Goal: Transaction & Acquisition: Purchase product/service

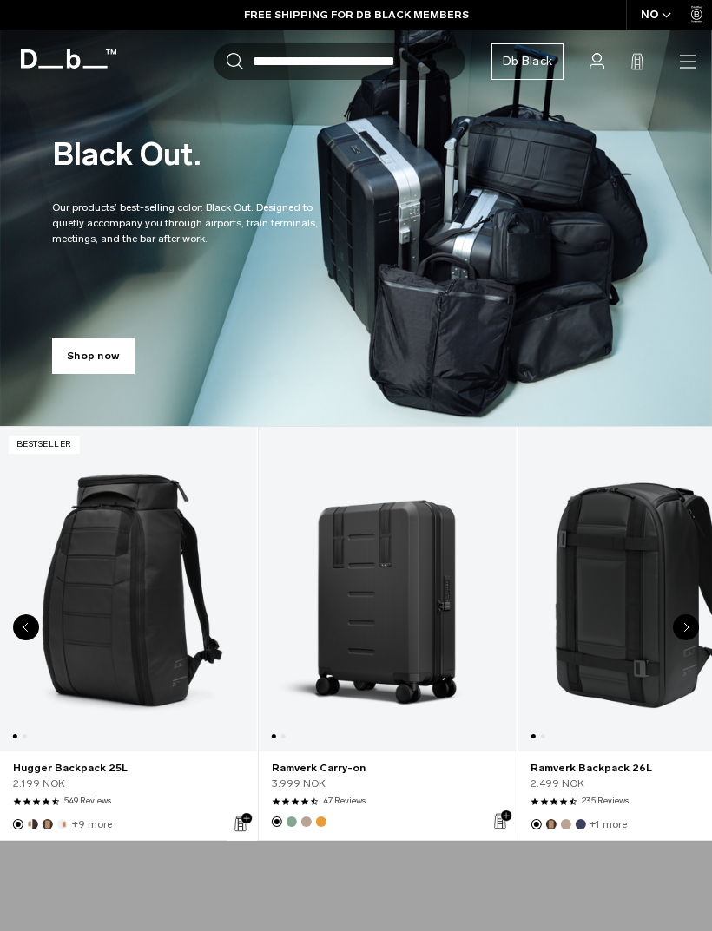
click at [654, 3] on div "NO" at bounding box center [656, 15] width 61 height 30
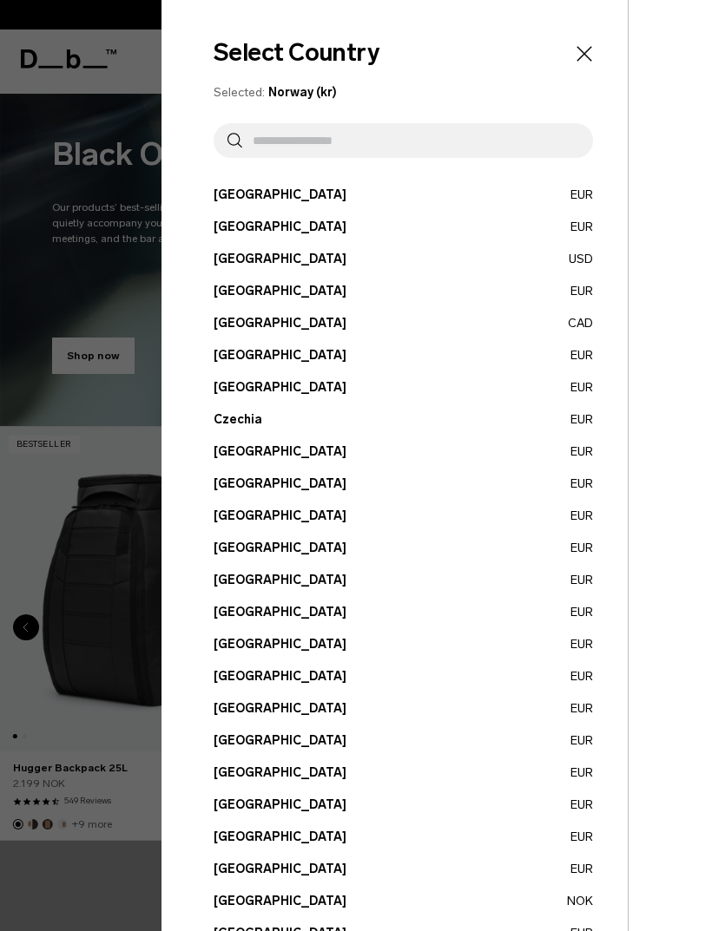
click at [480, 135] on input "text" at bounding box center [410, 140] width 337 height 35
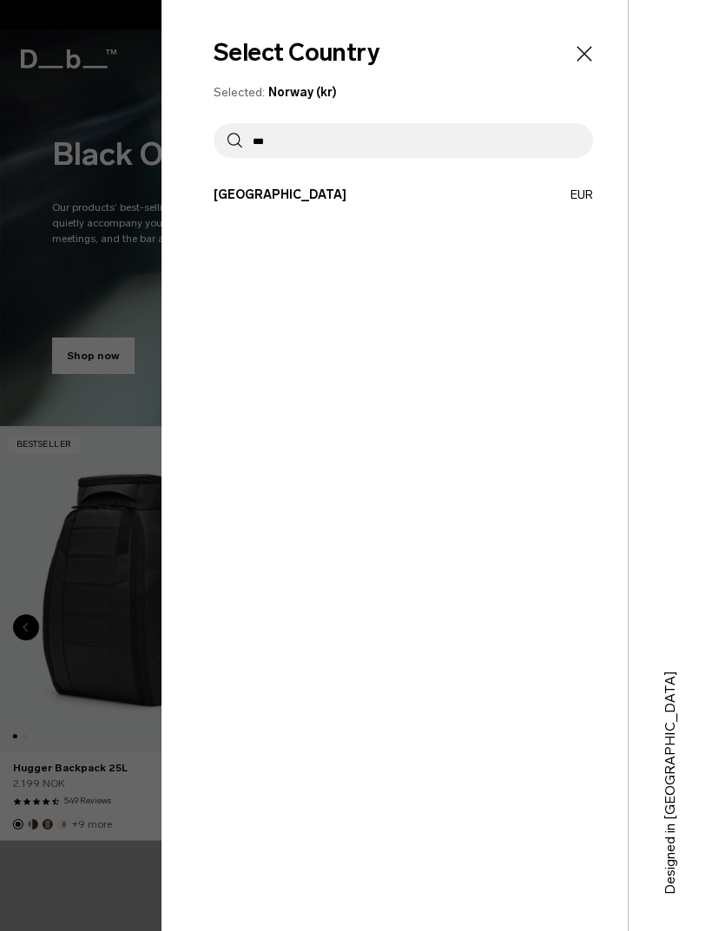
type input "***"
click at [523, 181] on div "Select Country Selected: Norway (kr) *** Austria EUR Belgium EUR Brazil USD" at bounding box center [394, 465] width 466 height 931
click at [515, 194] on button "Spain EUR" at bounding box center [402, 195] width 379 height 18
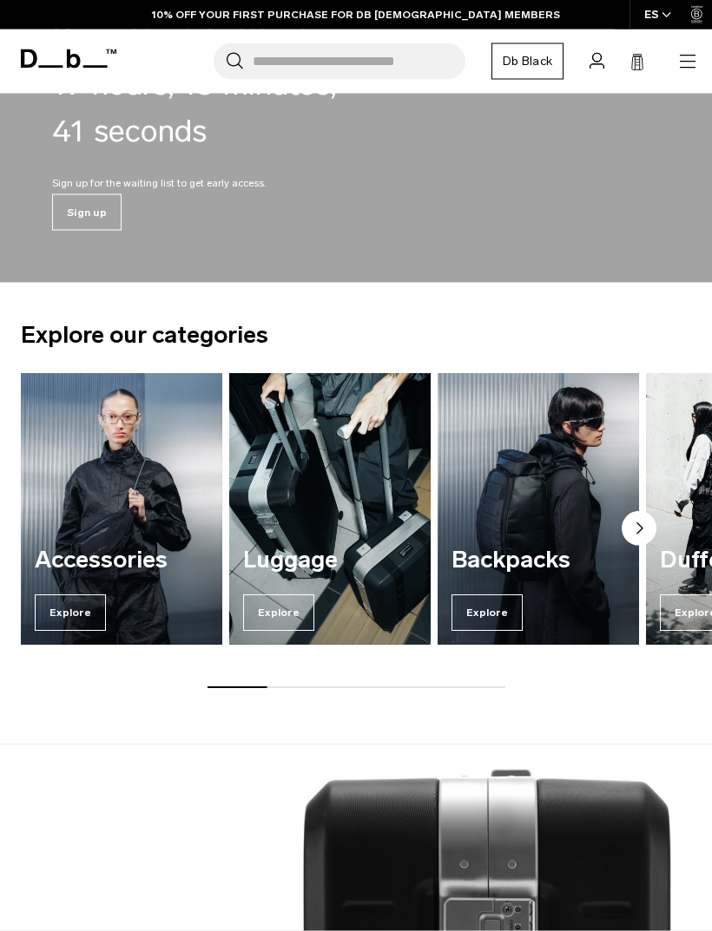
scroll to position [960, 0]
click at [583, 594] on div "Backpacks Explore" at bounding box center [537, 589] width 201 height 111
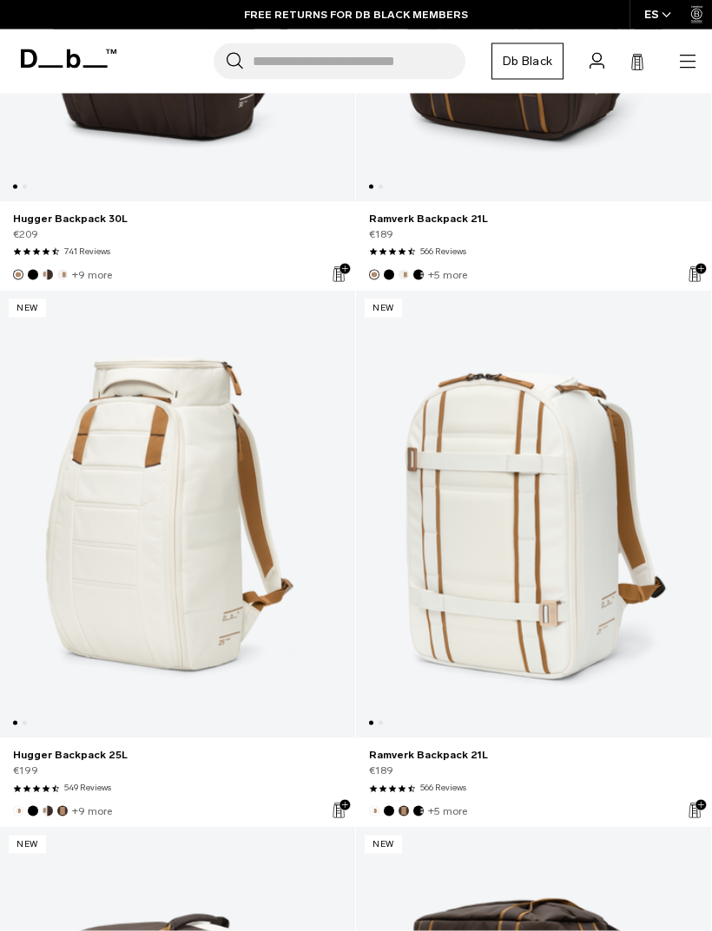
scroll to position [1639, 0]
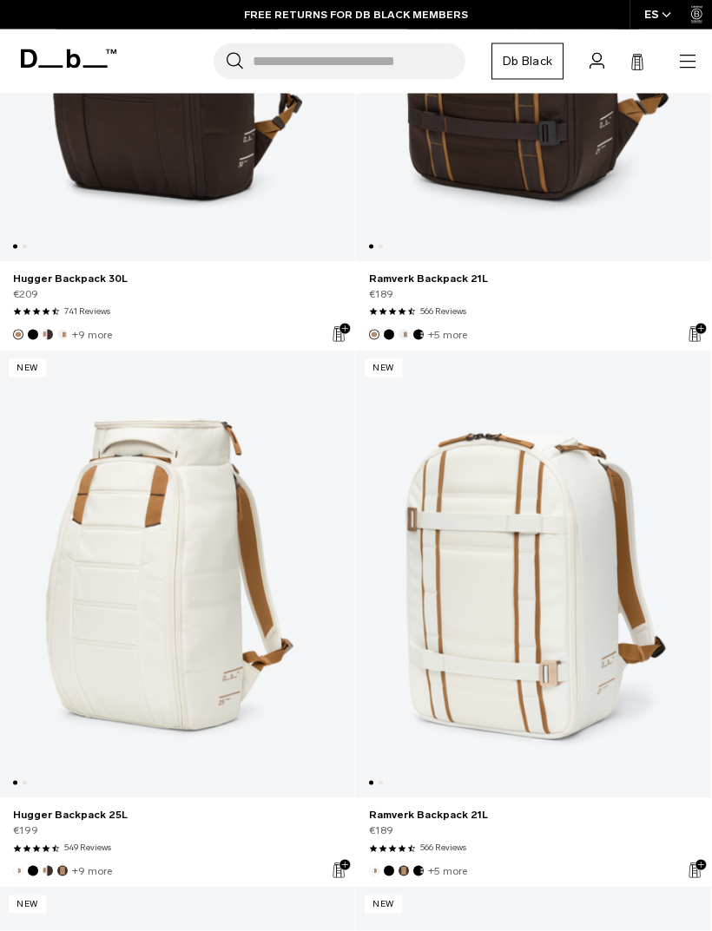
click at [528, 62] on link "Db Black" at bounding box center [527, 61] width 72 height 36
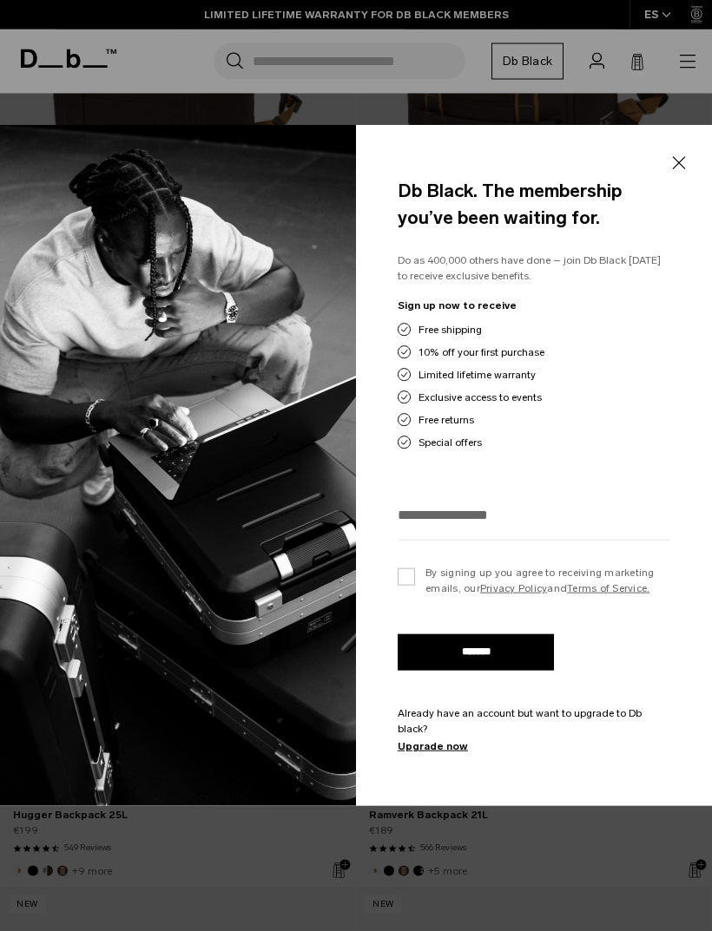
scroll to position [1640, 0]
click at [669, 173] on button "Close" at bounding box center [678, 164] width 22 height 36
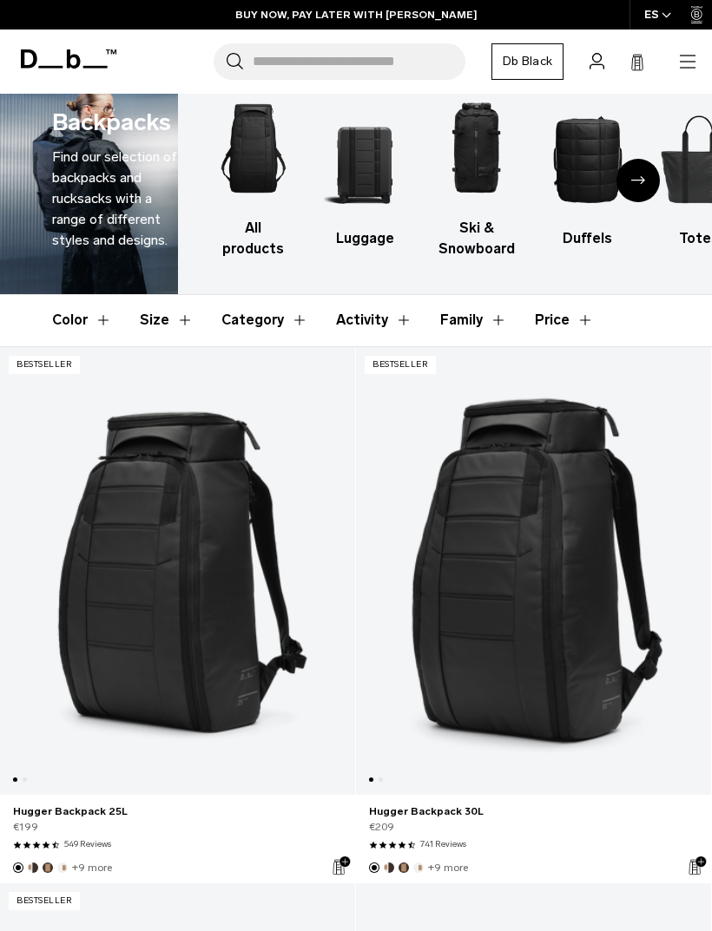
scroll to position [0, 0]
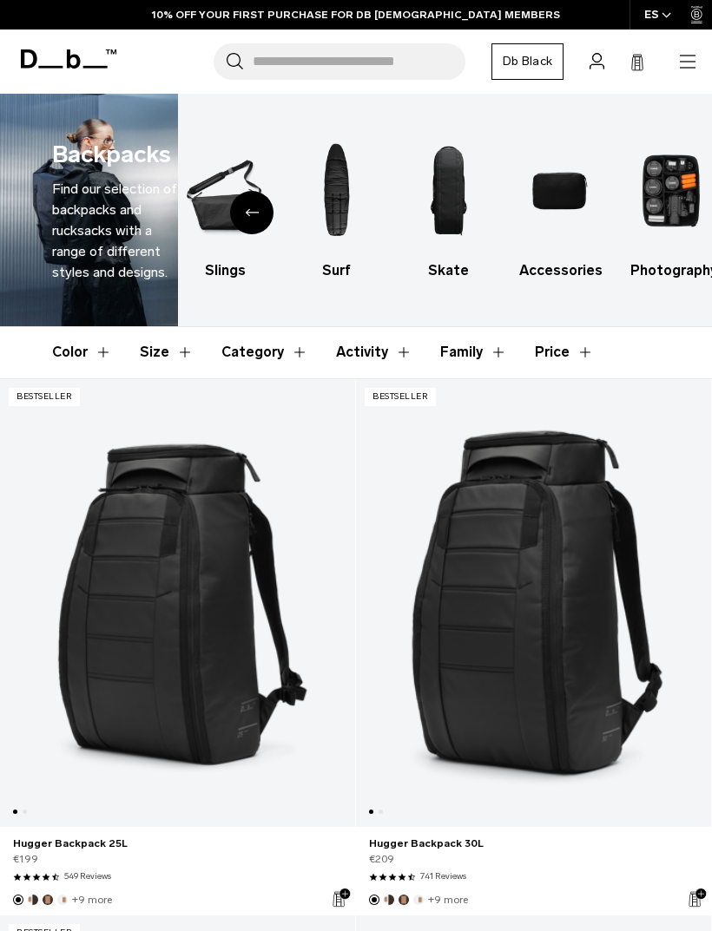
click at [106, 345] on button "Color" at bounding box center [82, 352] width 60 height 50
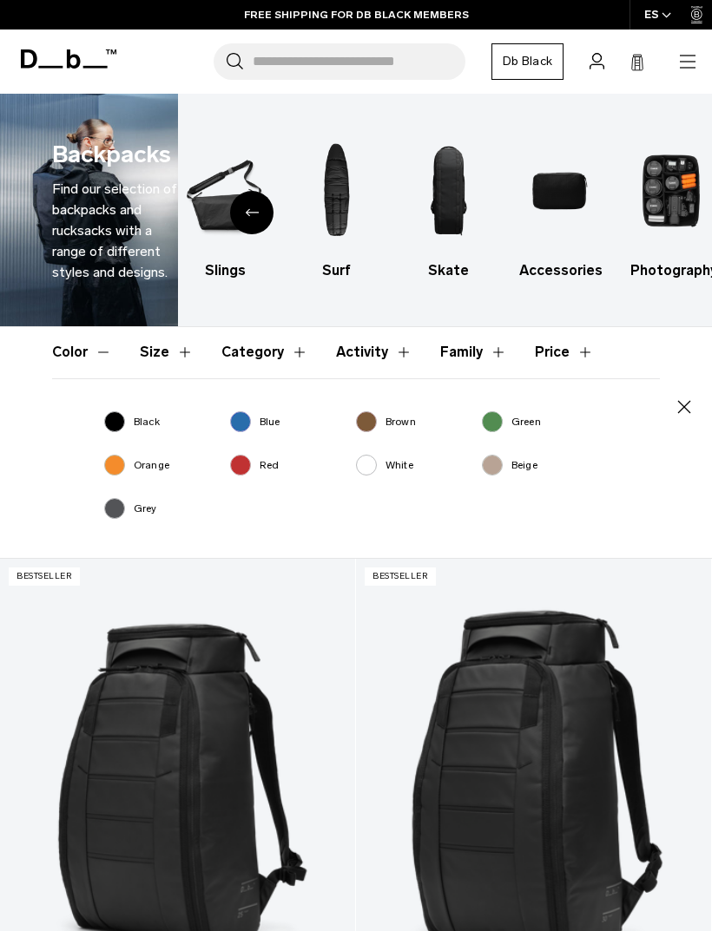
click at [122, 420] on label "Black" at bounding box center [132, 422] width 56 height 16
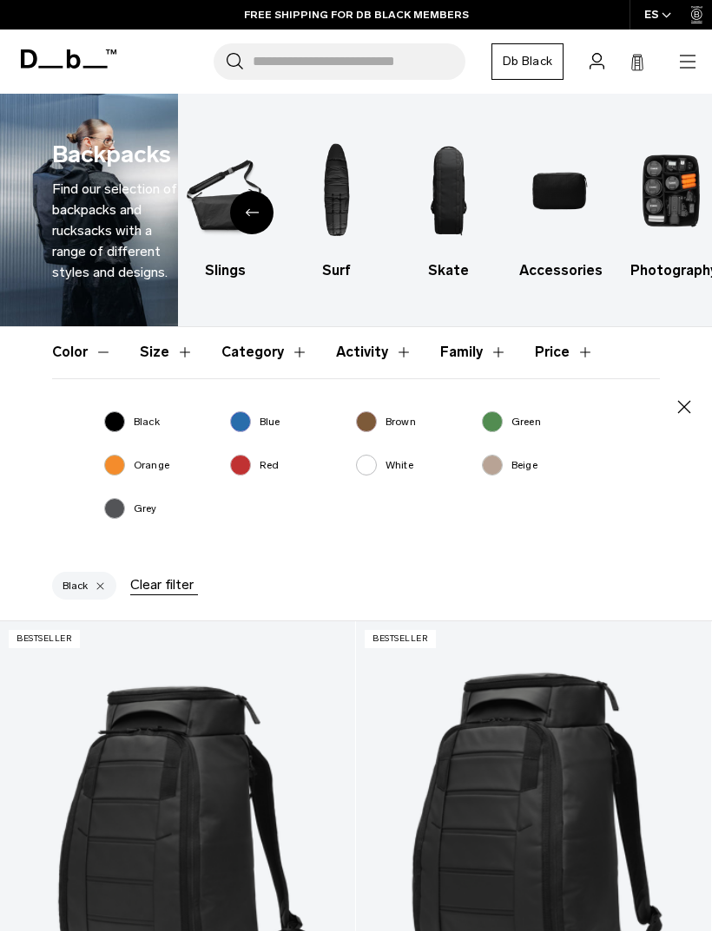
click at [164, 347] on button "Size" at bounding box center [167, 352] width 54 height 50
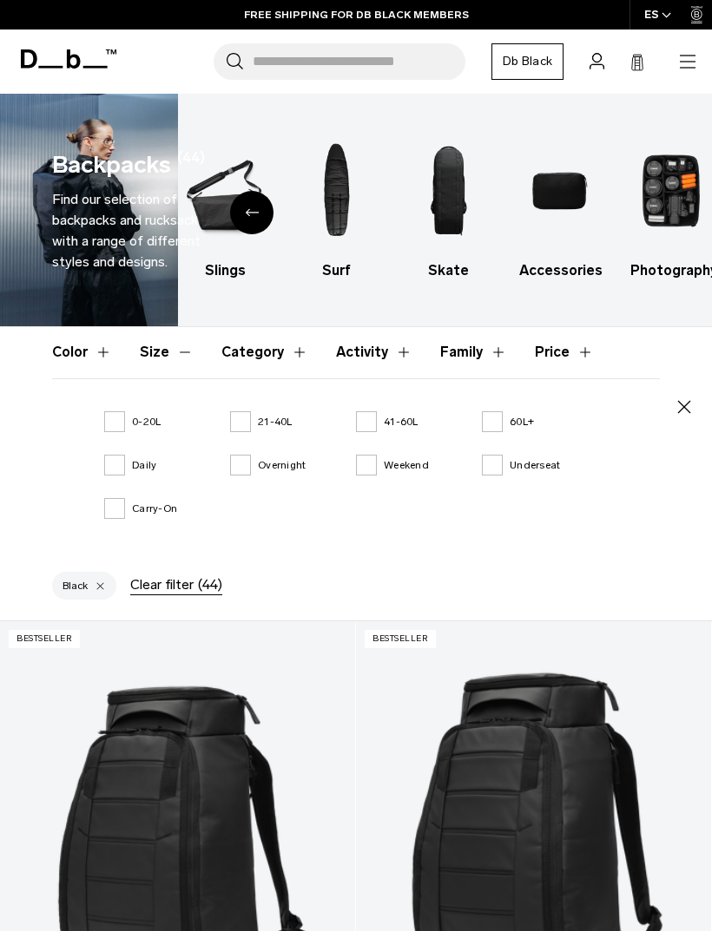
click at [115, 414] on label "0-20L" at bounding box center [132, 422] width 56 height 16
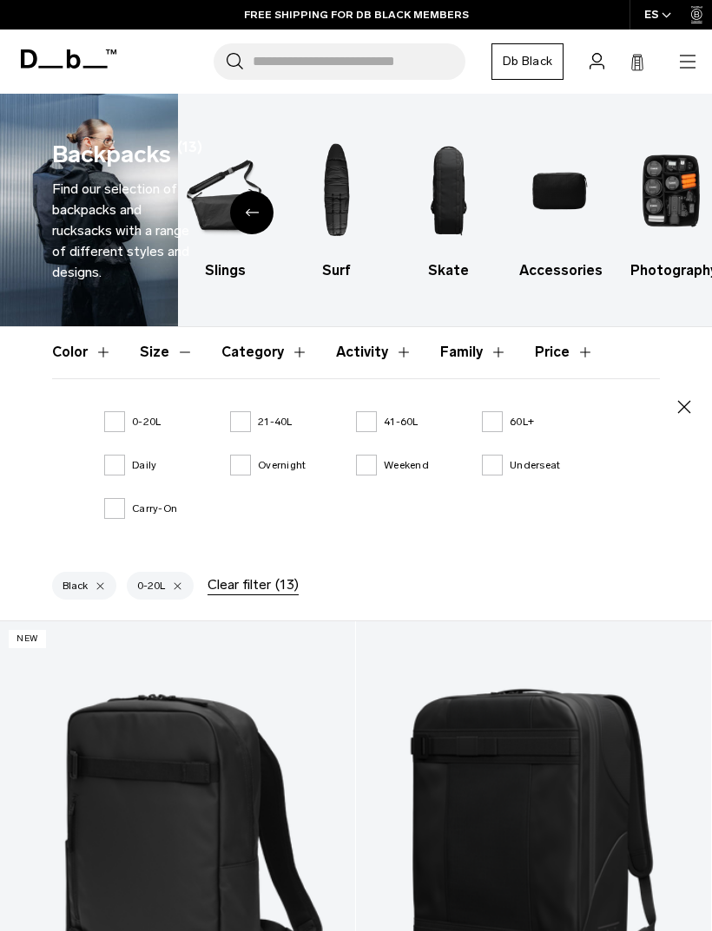
click at [691, 403] on icon "button" at bounding box center [683, 407] width 21 height 21
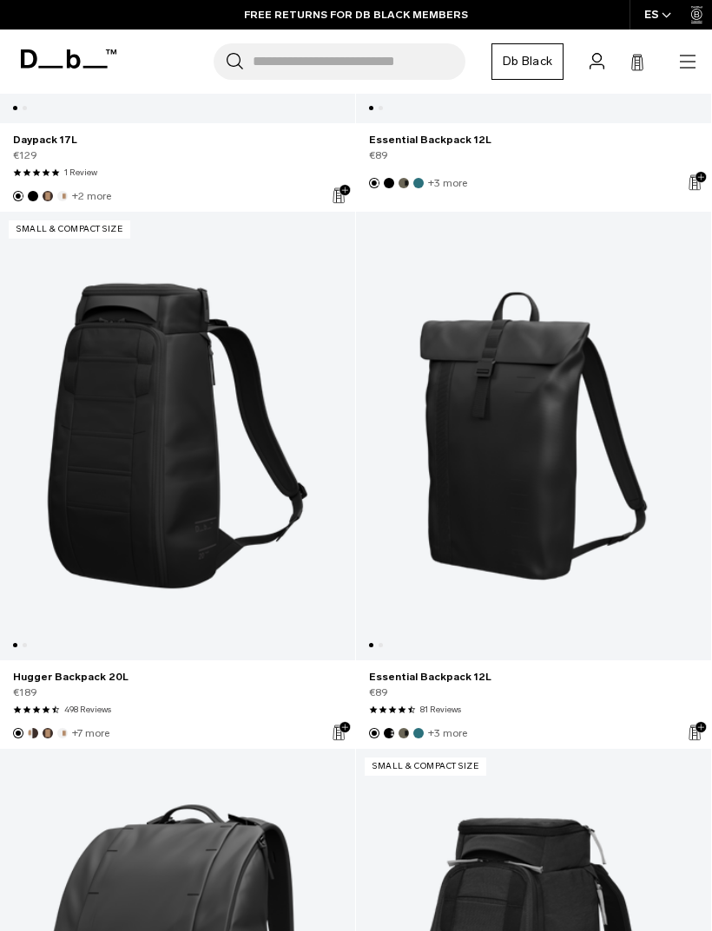
scroll to position [1321, 0]
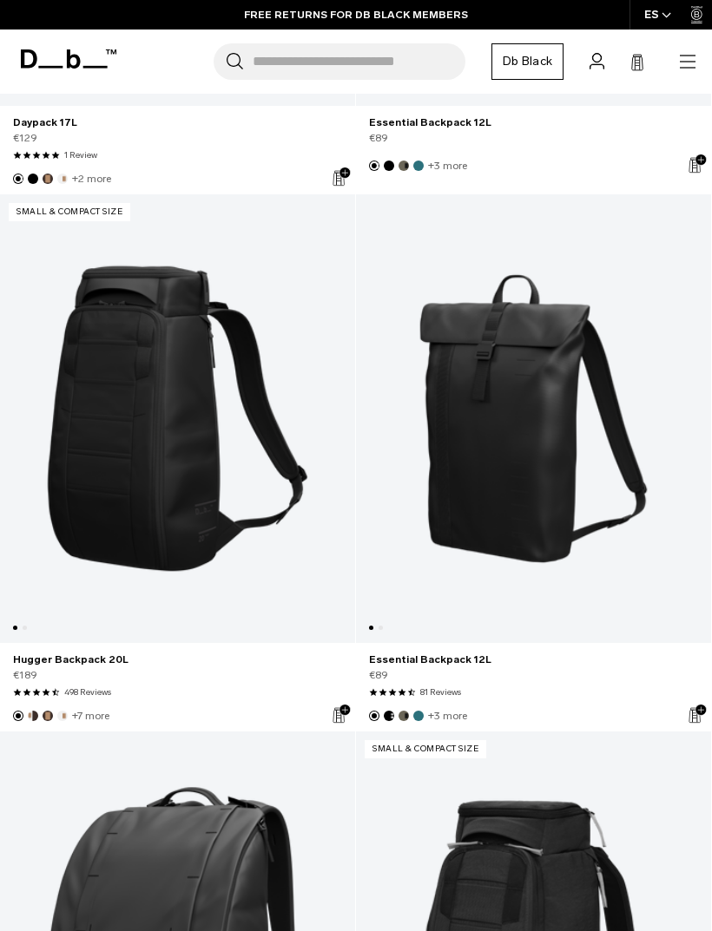
click at [76, 528] on link "Hugger Backpack 20L" at bounding box center [177, 418] width 355 height 449
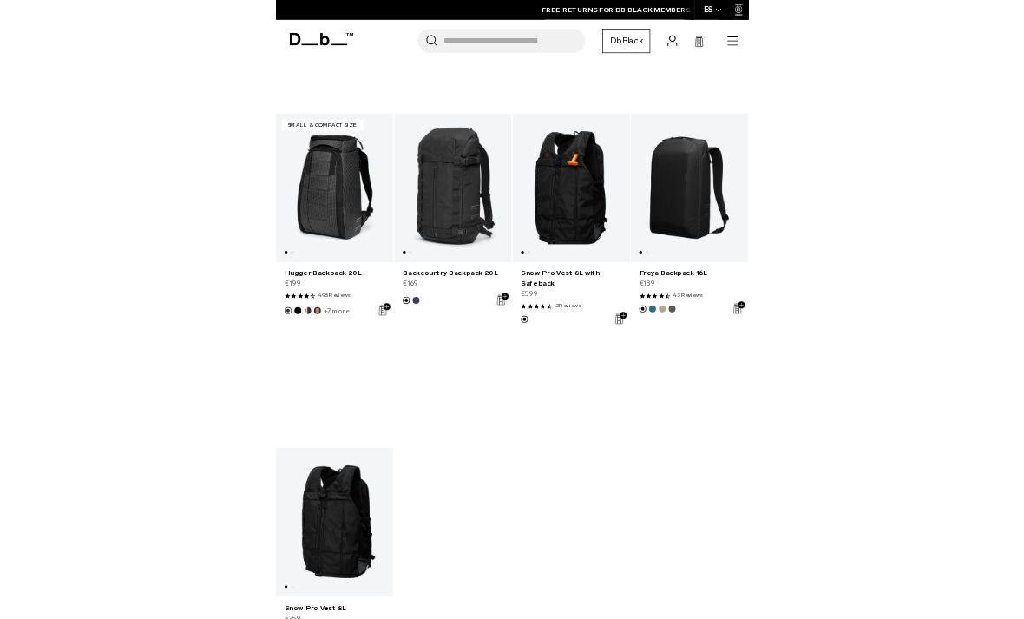
scroll to position [1890, 0]
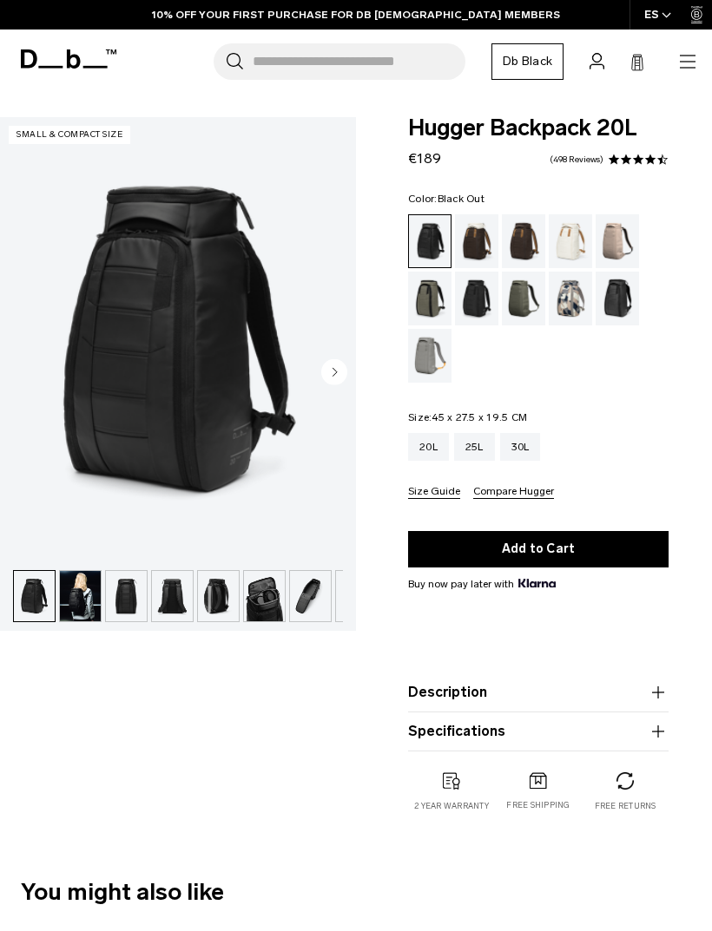
click at [90, 581] on img "button" at bounding box center [80, 596] width 41 height 50
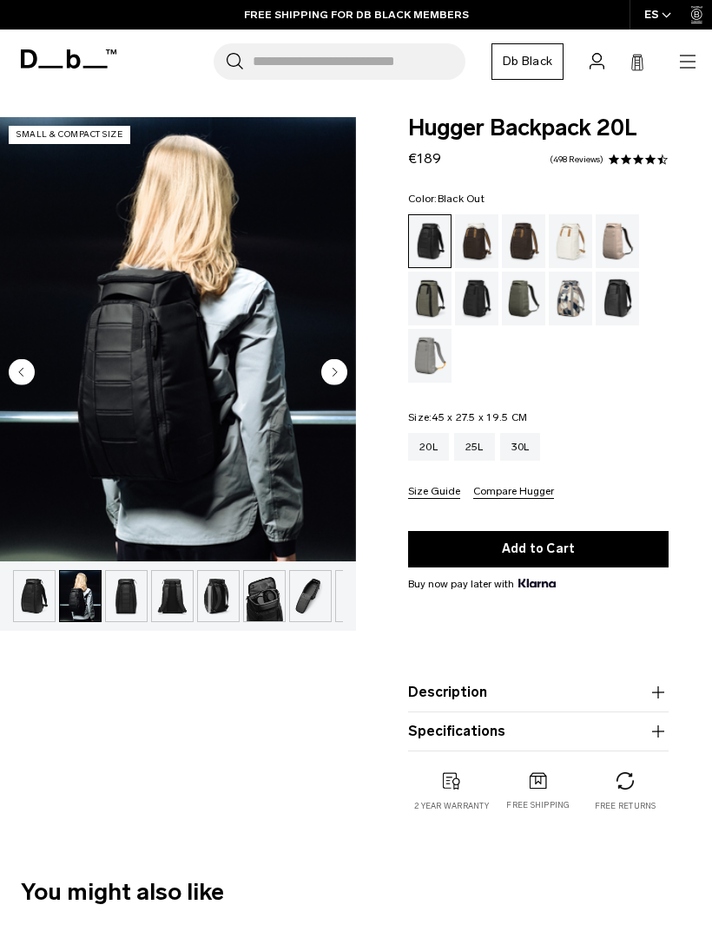
click at [335, 361] on circle "Next slide" at bounding box center [334, 372] width 26 height 26
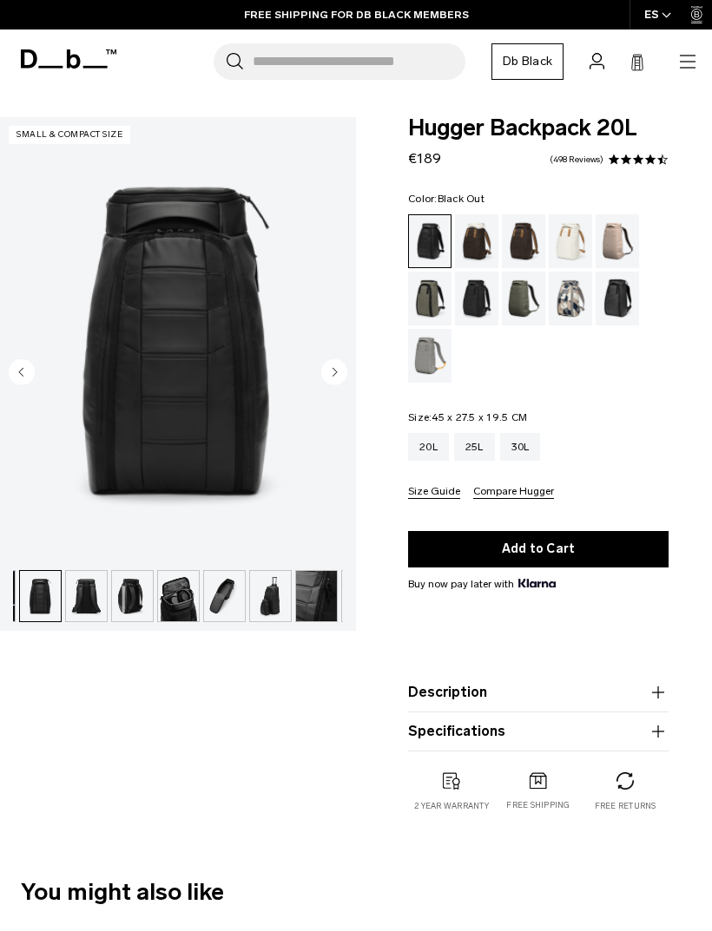
scroll to position [0, 92]
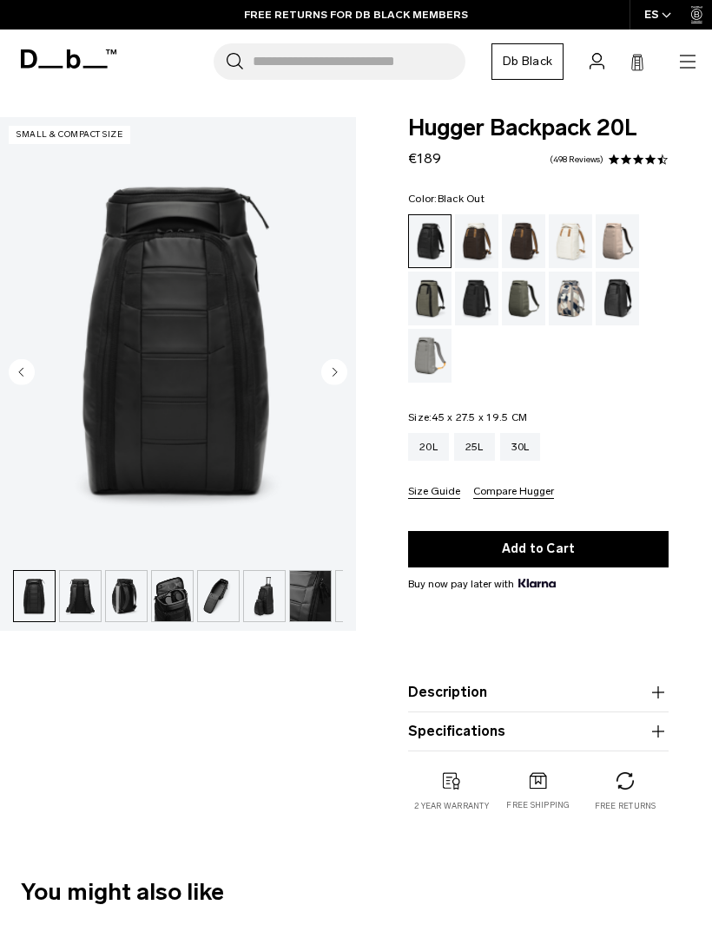
click at [26, 356] on img "3 / 10" at bounding box center [178, 339] width 356 height 444
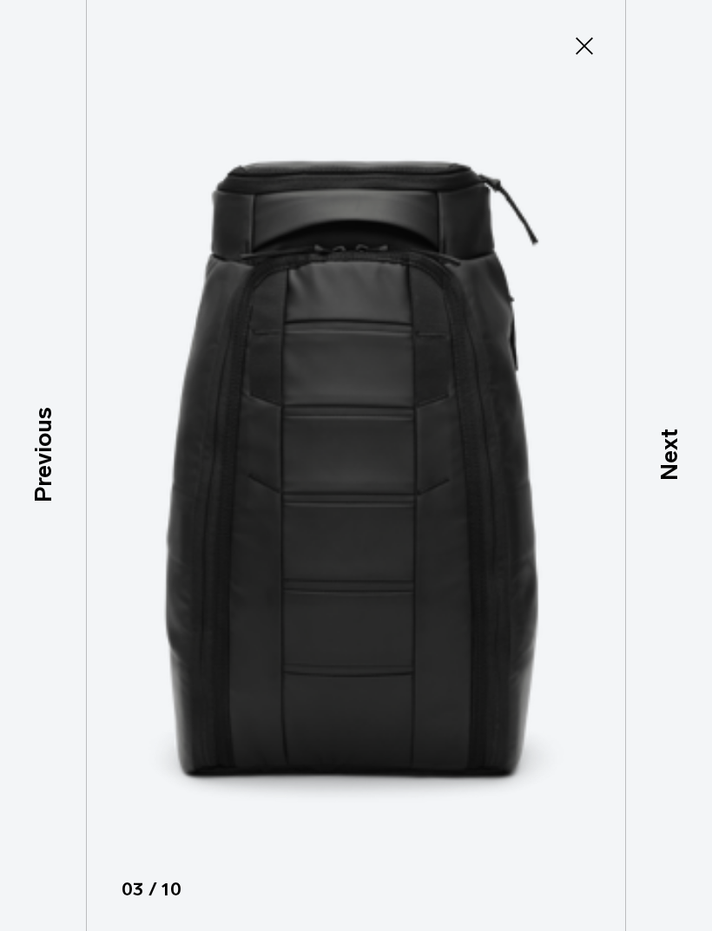
click at [574, 30] on button "Close" at bounding box center [583, 46] width 57 height 36
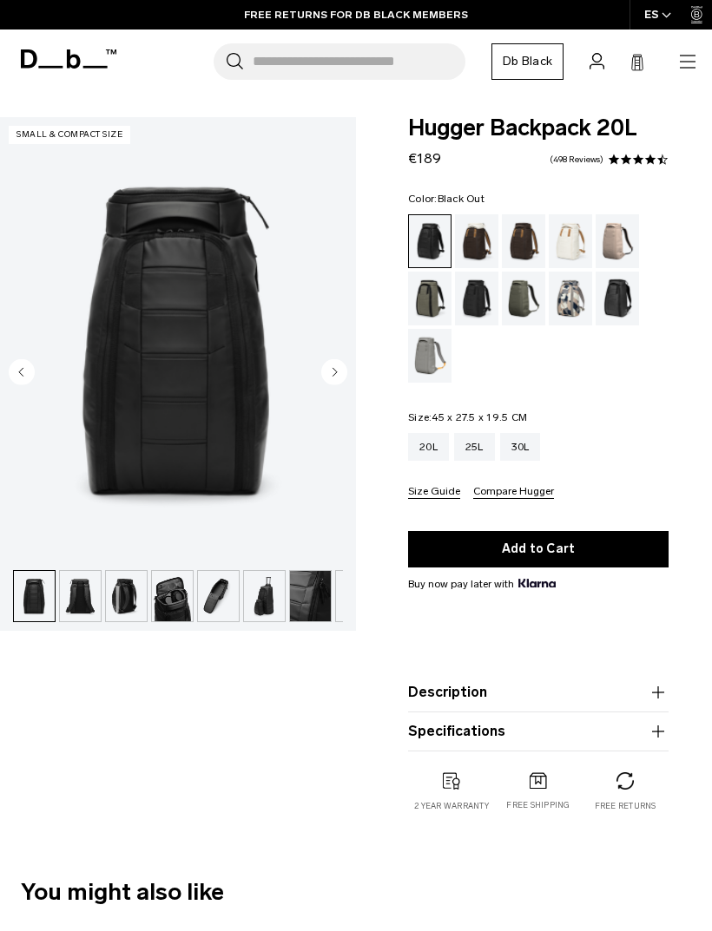
click at [469, 233] on div "Cappuccino" at bounding box center [477, 241] width 44 height 54
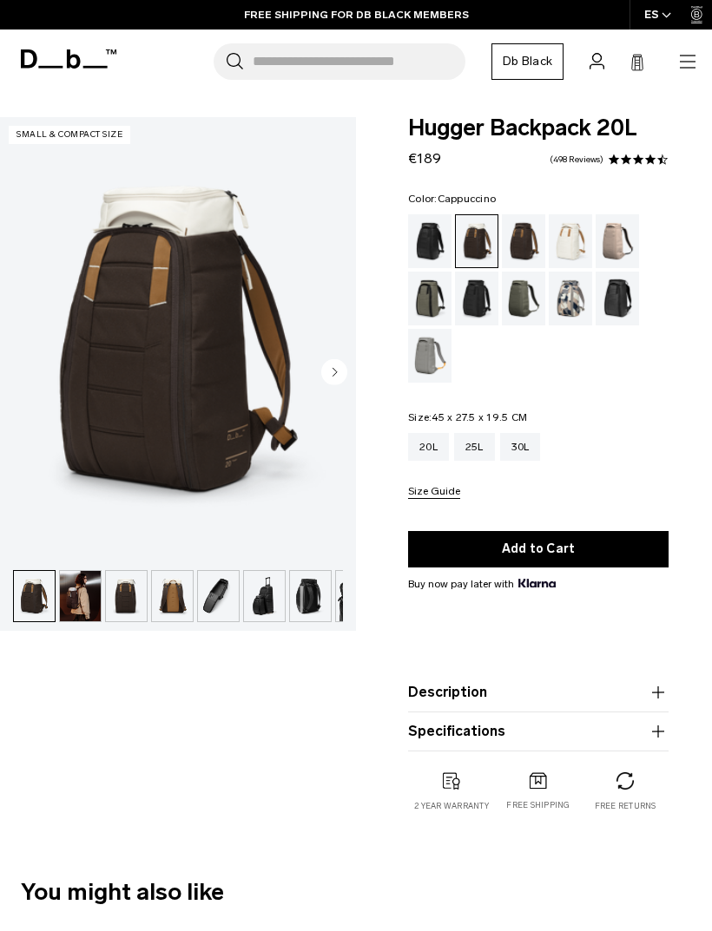
click at [512, 233] on div "Espresso" at bounding box center [524, 241] width 44 height 54
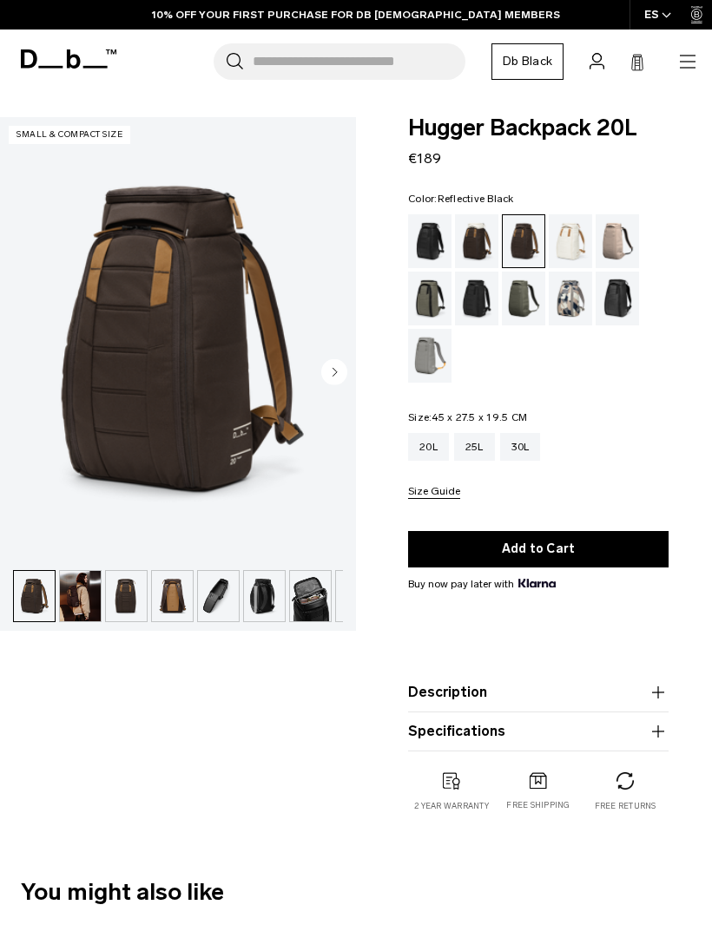
click at [610, 301] on div "Reflective Black" at bounding box center [617, 299] width 44 height 54
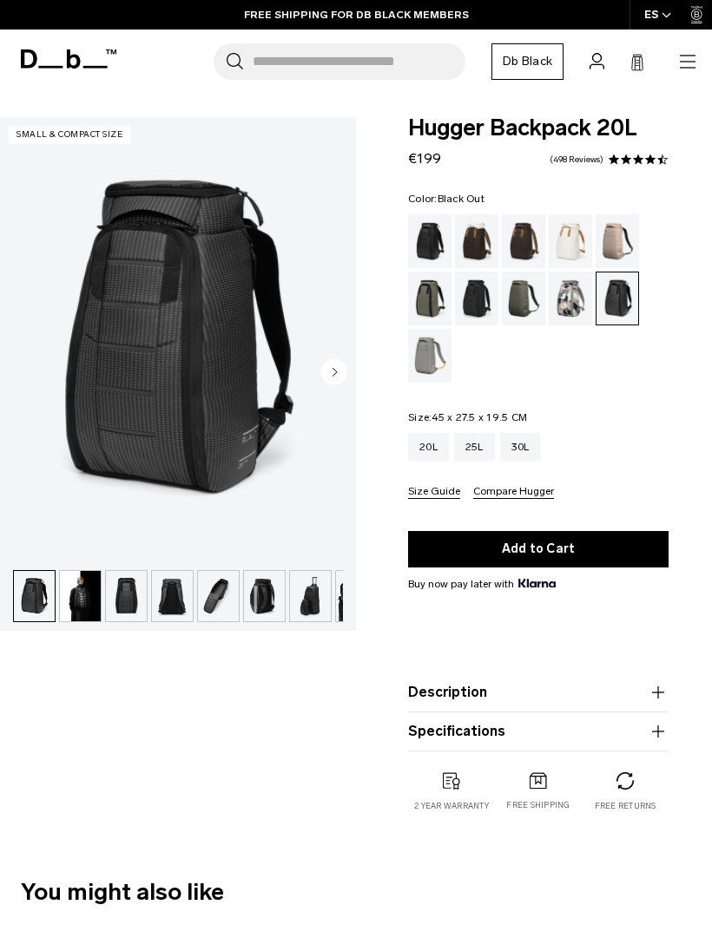
click at [439, 221] on div "Black Out" at bounding box center [430, 241] width 44 height 54
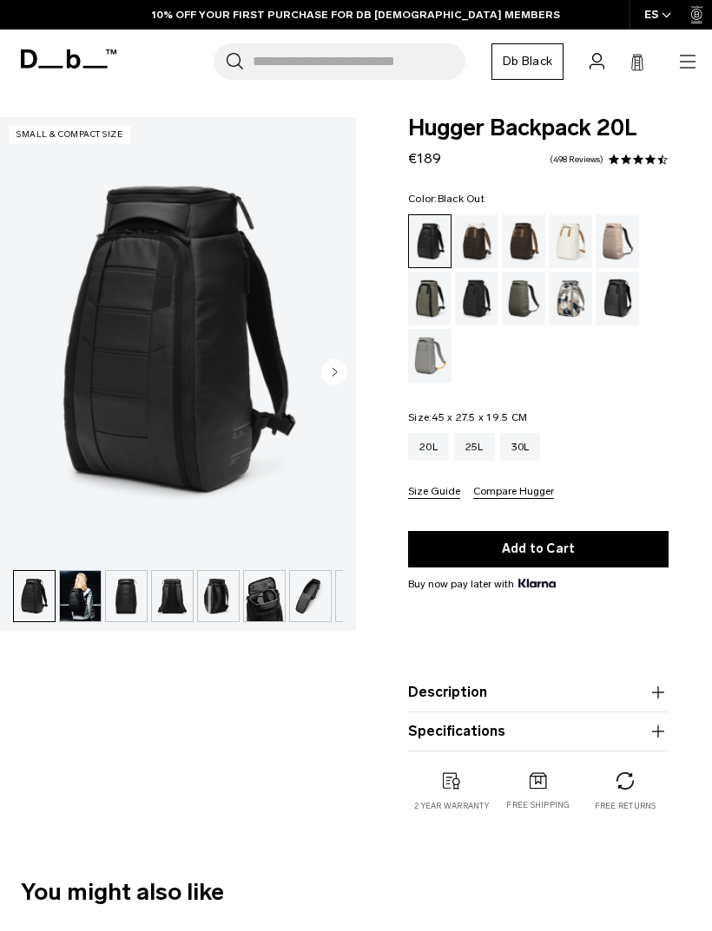
click at [89, 604] on img "button" at bounding box center [80, 596] width 41 height 50
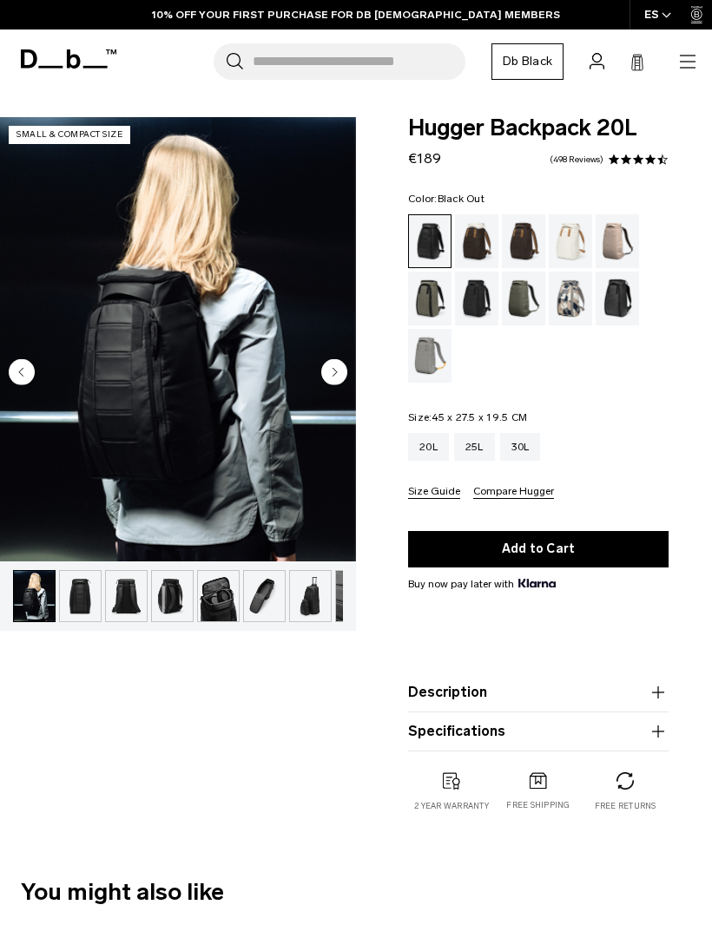
click at [337, 373] on circle "Next slide" at bounding box center [334, 372] width 26 height 26
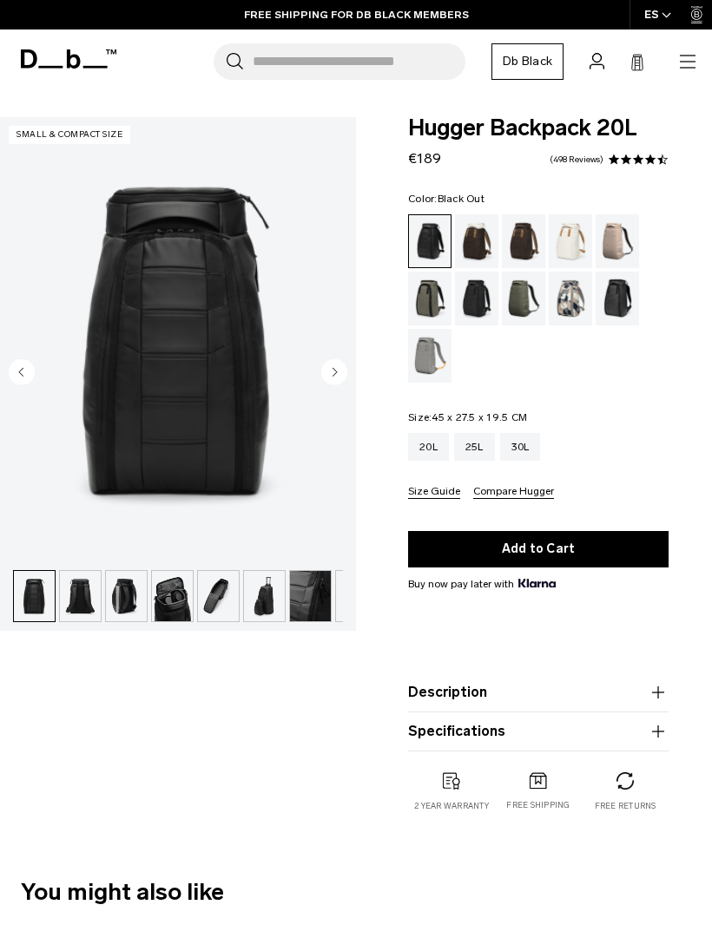
click at [344, 376] on circle "Next slide" at bounding box center [334, 372] width 26 height 26
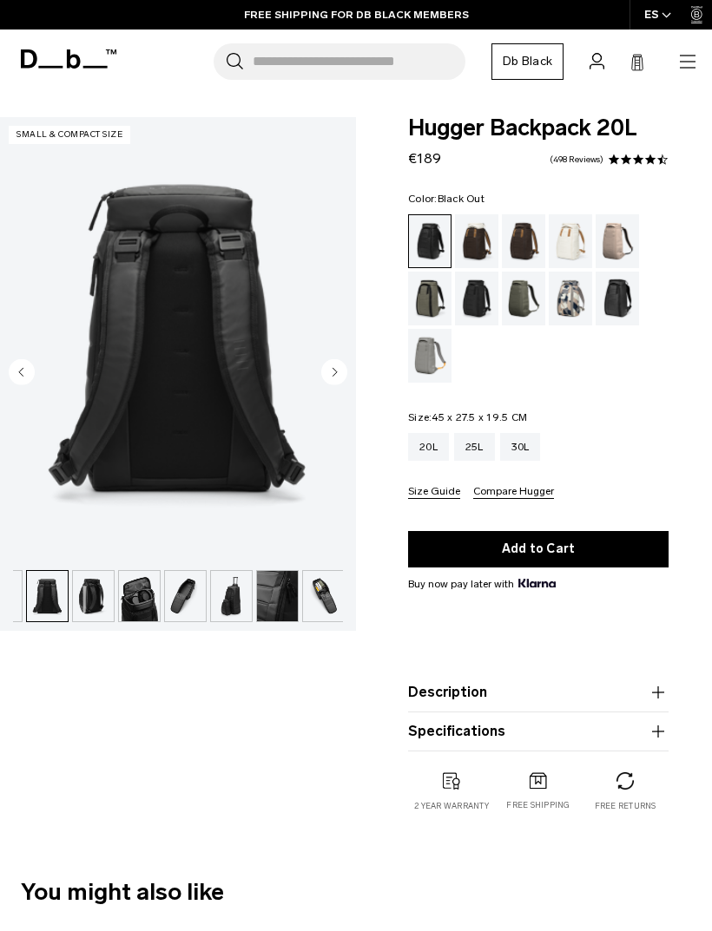
scroll to position [0, 127]
click at [333, 372] on icon "Next slide" at bounding box center [335, 372] width 4 height 8
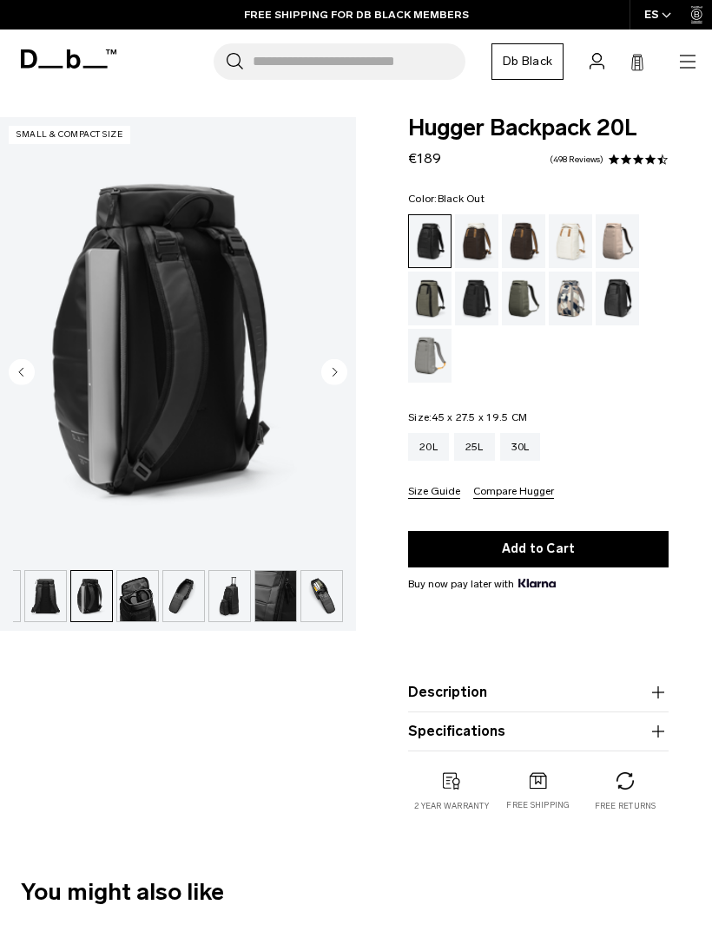
click at [344, 372] on circle "Next slide" at bounding box center [334, 372] width 26 height 26
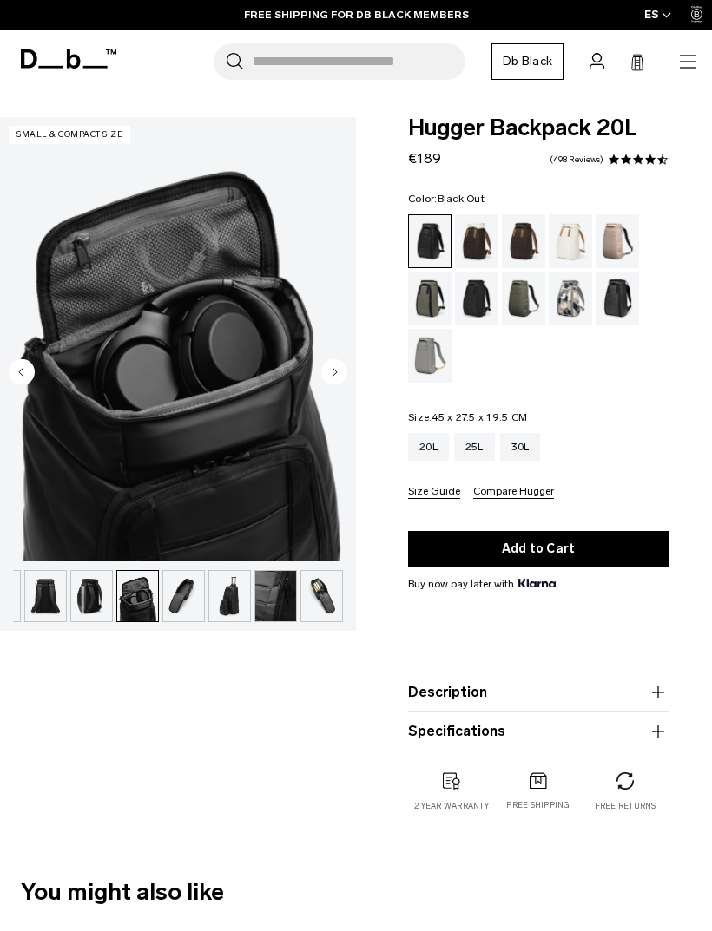
click at [338, 376] on circle "Next slide" at bounding box center [334, 372] width 26 height 26
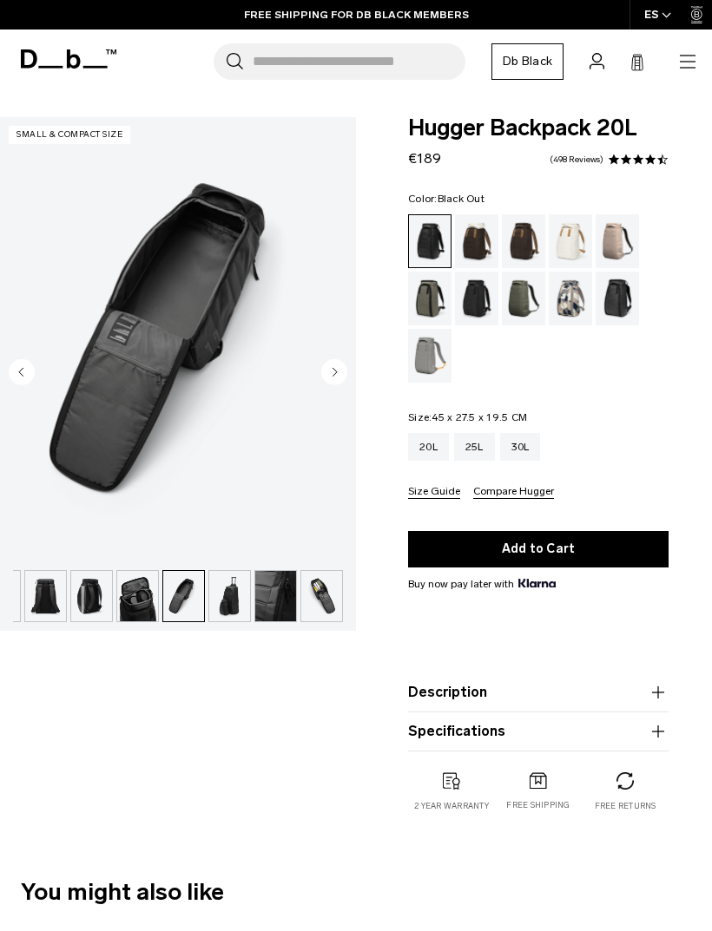
click at [341, 374] on circle "Next slide" at bounding box center [334, 372] width 26 height 26
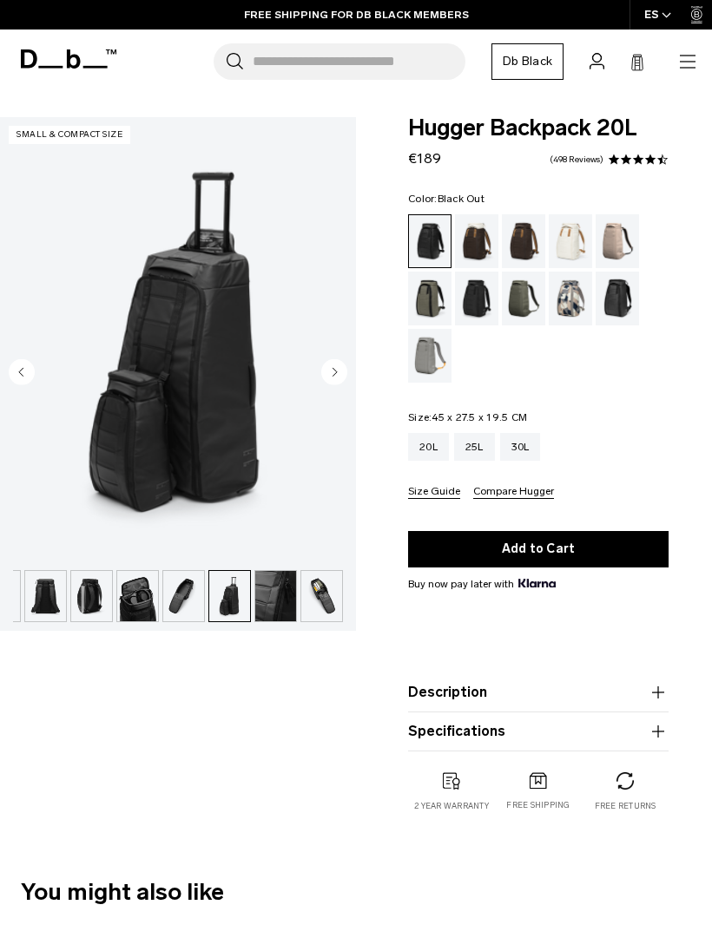
click at [341, 376] on circle "Next slide" at bounding box center [334, 372] width 26 height 26
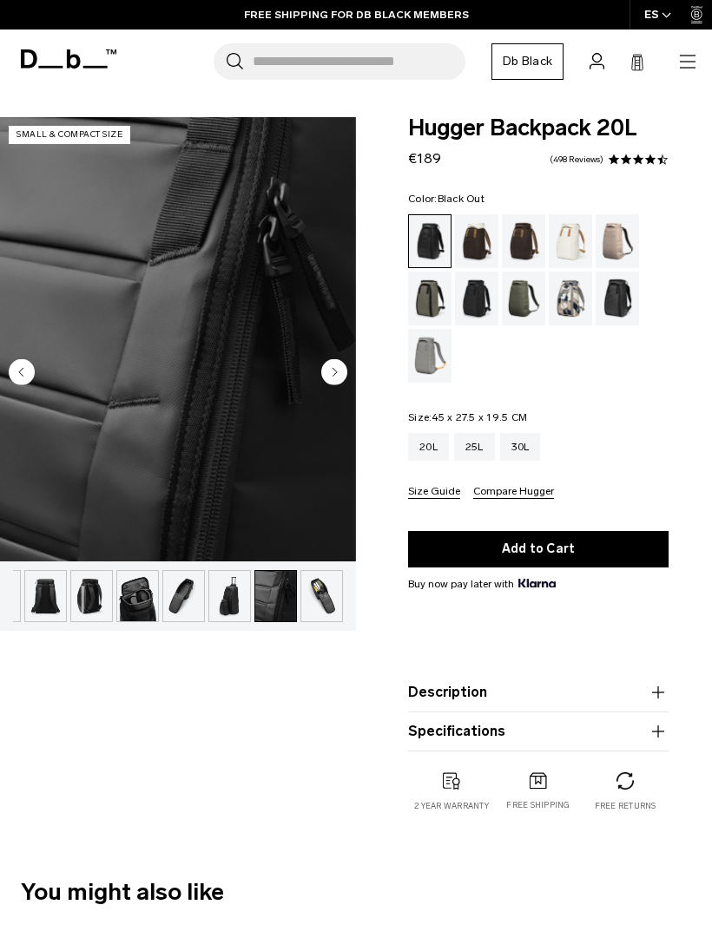
click at [328, 390] on img "9 / 10" at bounding box center [178, 339] width 356 height 444
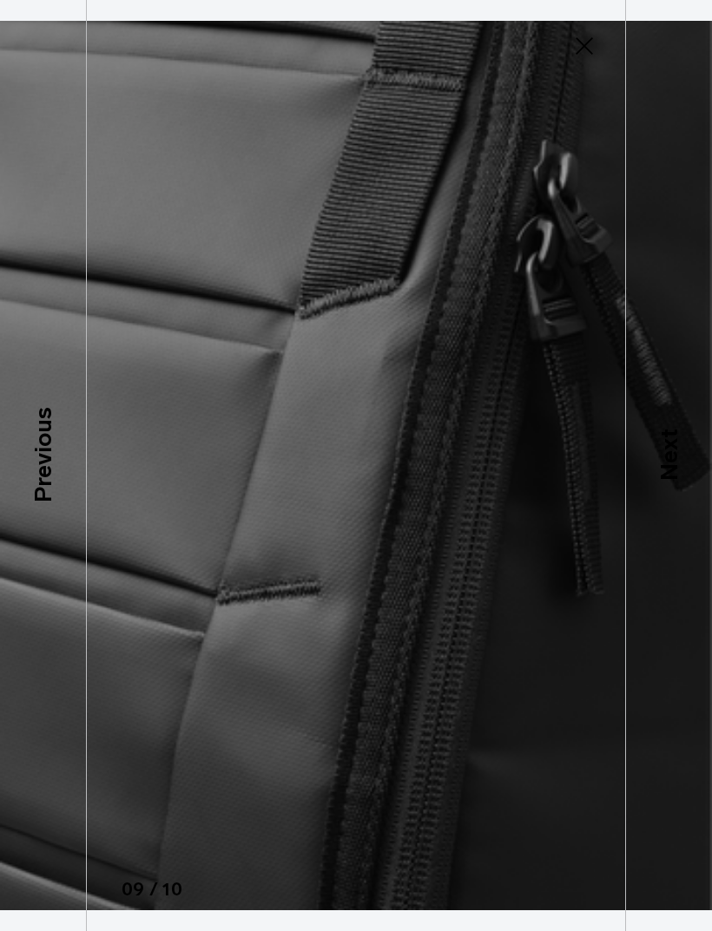
click at [591, 22] on img at bounding box center [356, 465] width 712 height 931
click at [585, 41] on icon at bounding box center [584, 46] width 28 height 28
